Goal: Transaction & Acquisition: Purchase product/service

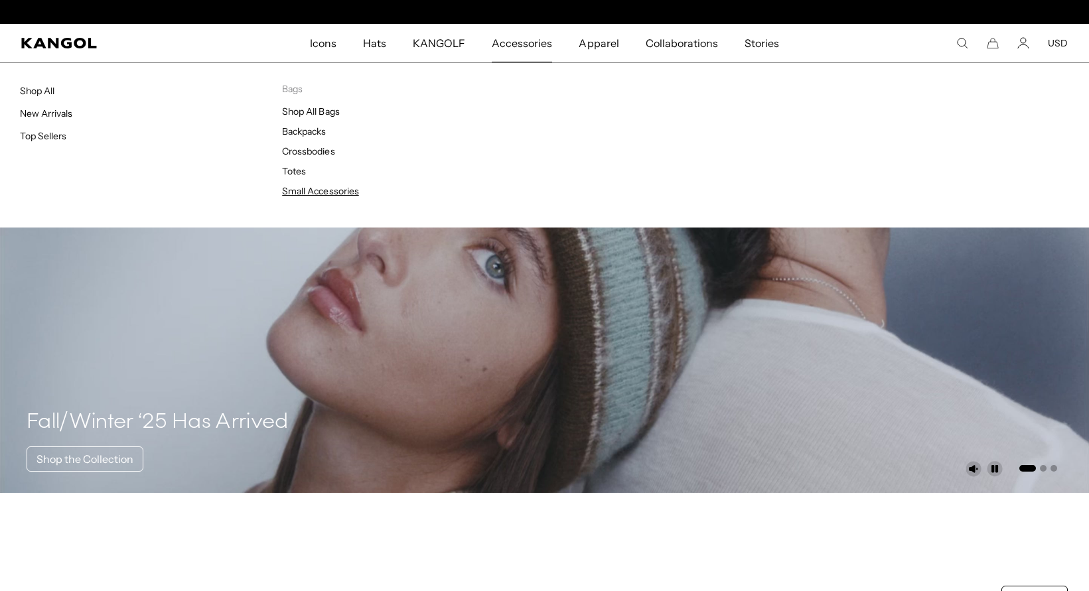
scroll to position [0, 273]
click at [305, 191] on link "Small Accessories" at bounding box center [320, 191] width 76 height 12
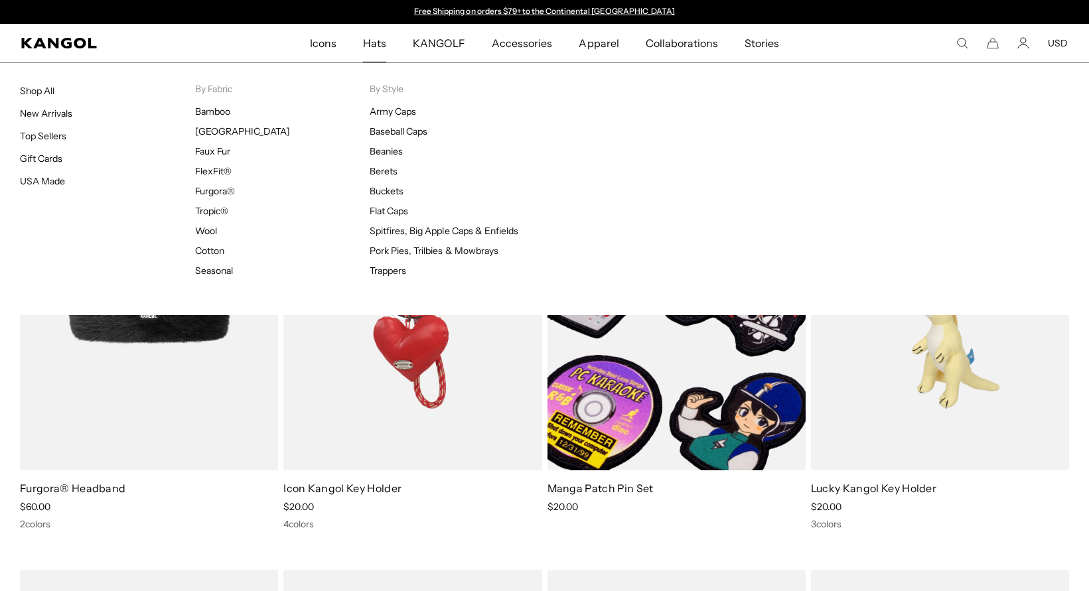
click at [379, 43] on span "Hats" at bounding box center [374, 43] width 23 height 38
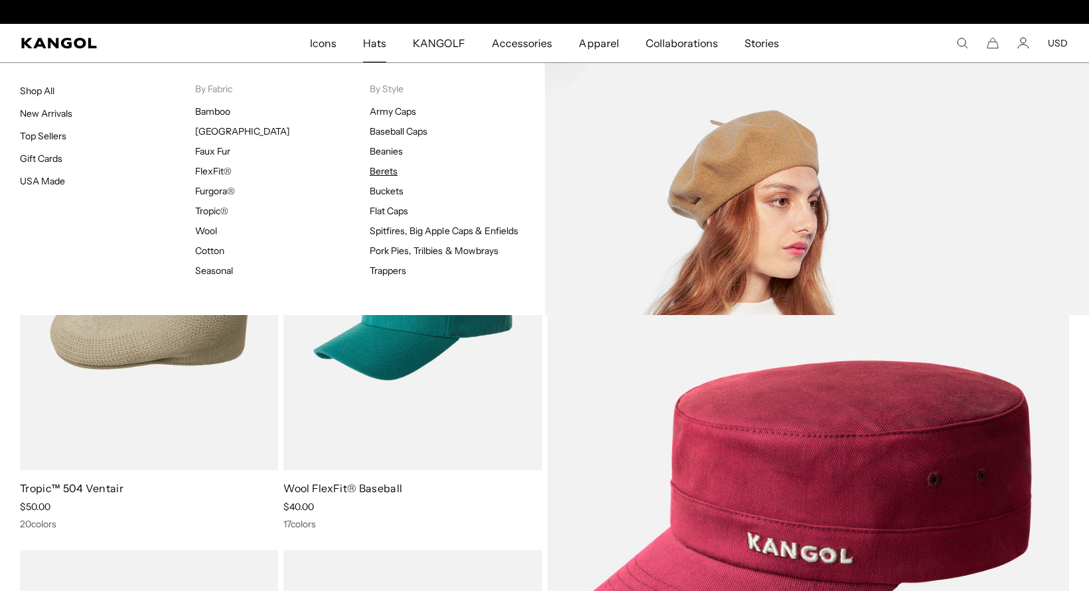
click at [382, 171] on link "Berets" at bounding box center [384, 171] width 28 height 12
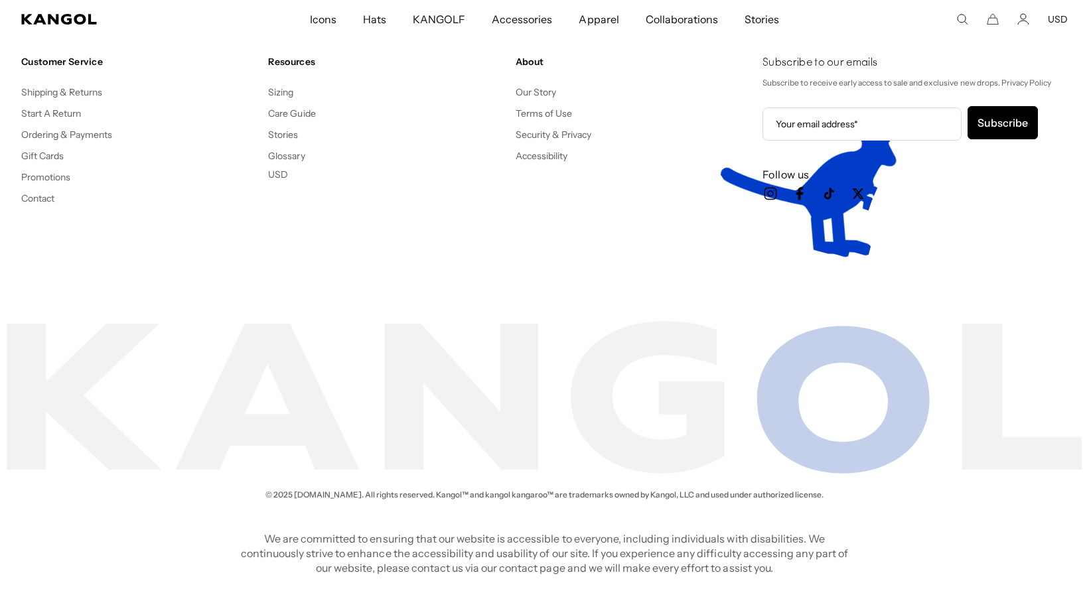
scroll to position [3077, 0]
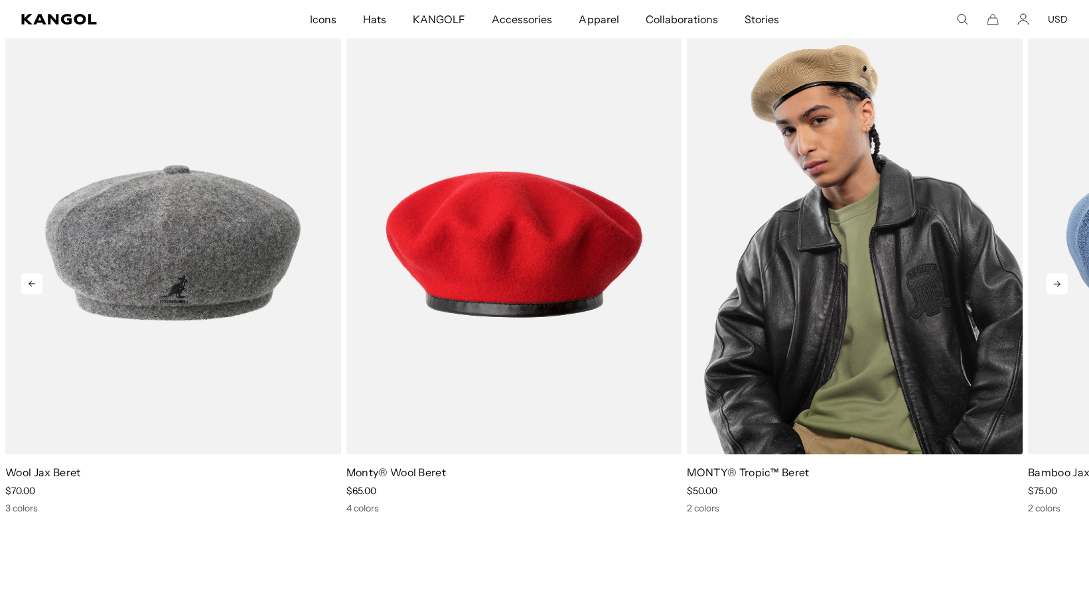
scroll to position [1874, 0]
